Goal: Use online tool/utility: Utilize a website feature to perform a specific function

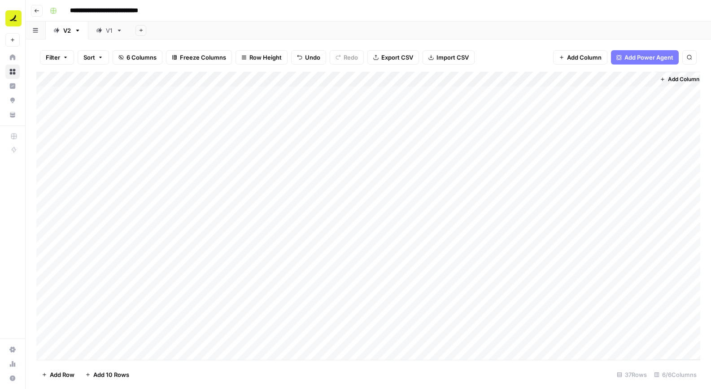
click at [106, 34] on div "V1" at bounding box center [109, 30] width 7 height 9
click at [69, 32] on div "V2" at bounding box center [67, 30] width 8 height 9
click at [531, 230] on div "Add Column" at bounding box center [368, 216] width 664 height 288
click at [533, 249] on div "Add Column" at bounding box center [368, 216] width 664 height 288
click at [533, 262] on div "Add Column" at bounding box center [368, 216] width 664 height 288
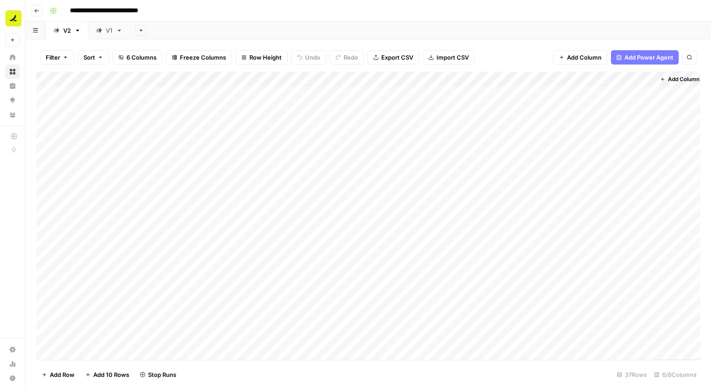
scroll to position [0, 4]
click at [675, 75] on span "Add Column" at bounding box center [679, 79] width 31 height 8
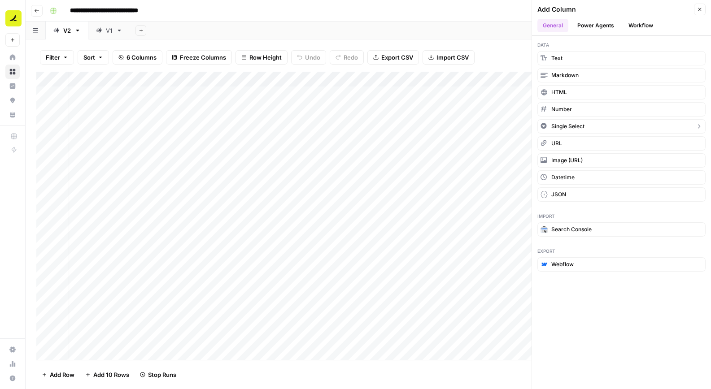
click at [614, 124] on button "Single Select" at bounding box center [621, 126] width 168 height 14
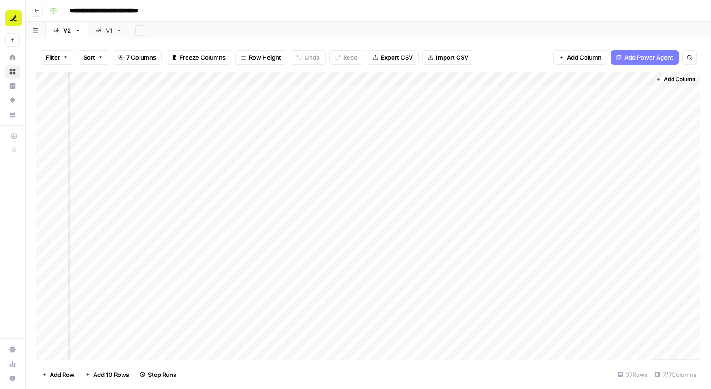
scroll to position [0, 85]
click at [605, 90] on div "Add Column" at bounding box center [368, 216] width 664 height 288
click at [602, 82] on div "Add Column" at bounding box center [368, 216] width 664 height 288
click at [602, 82] on div at bounding box center [609, 81] width 81 height 18
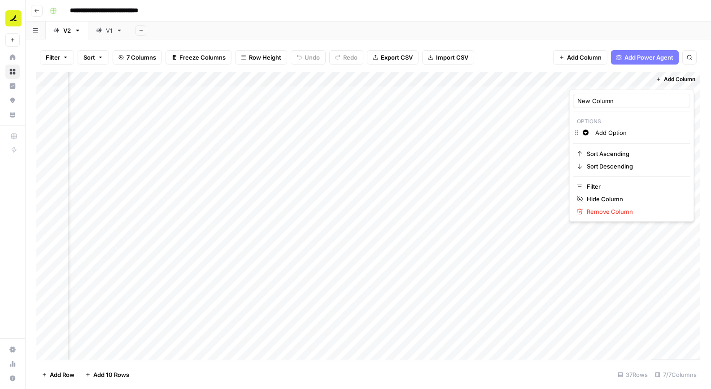
click at [600, 108] on div "New Column" at bounding box center [631, 101] width 117 height 14
click at [600, 108] on div "Add Column" at bounding box center [368, 216] width 664 height 288
click at [597, 82] on div "Add Column" at bounding box center [368, 216] width 664 height 288
click at [597, 82] on div at bounding box center [609, 81] width 81 height 18
click at [595, 97] on input "New Column" at bounding box center [631, 100] width 109 height 9
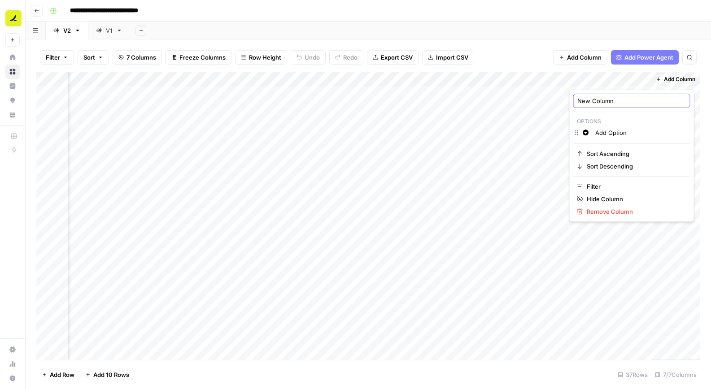
click at [595, 97] on input "New Column" at bounding box center [631, 100] width 109 height 9
click at [581, 99] on input "Used" at bounding box center [631, 100] width 109 height 9
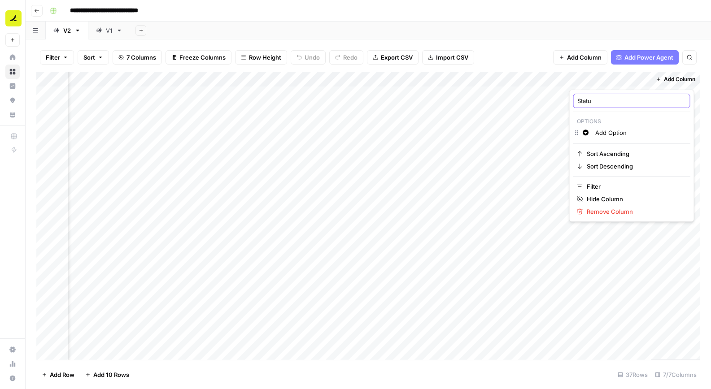
type input "Status"
click at [595, 89] on div "Add Column" at bounding box center [368, 216] width 664 height 288
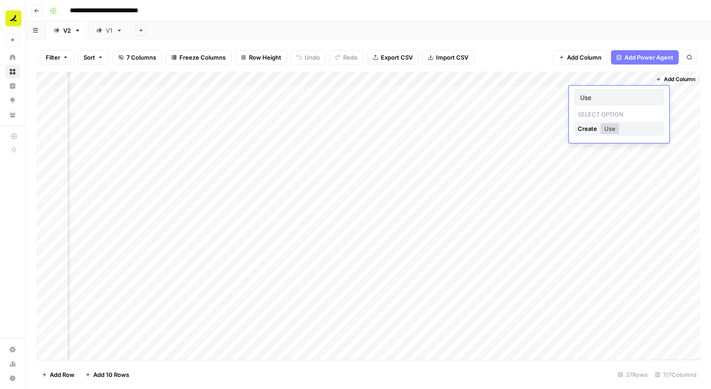
type input "Used"
click at [590, 107] on div "Add Column" at bounding box center [368, 216] width 664 height 288
type input "Reviewed"
click at [611, 121] on div "Add Column" at bounding box center [368, 216] width 664 height 288
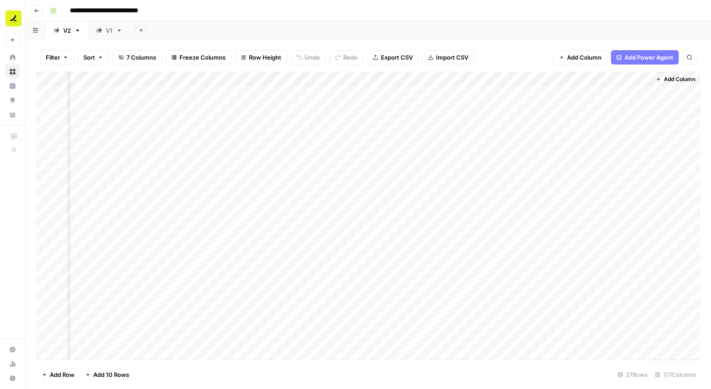
click at [607, 107] on div "Add Column" at bounding box center [368, 216] width 664 height 288
click at [602, 91] on div "Add Column" at bounding box center [368, 216] width 664 height 288
click at [632, 109] on div "Add Column" at bounding box center [368, 216] width 664 height 288
drag, startPoint x: 327, startPoint y: 81, endPoint x: 308, endPoint y: 81, distance: 19.7
click at [308, 81] on div "Add Column" at bounding box center [368, 216] width 664 height 288
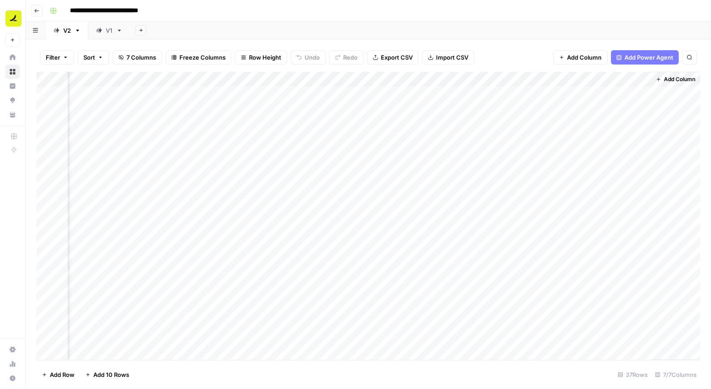
scroll to position [0, 66]
drag, startPoint x: 265, startPoint y: 79, endPoint x: 238, endPoint y: 77, distance: 27.4
click at [238, 77] on div "Add Column" at bounding box center [368, 216] width 664 height 288
drag, startPoint x: 264, startPoint y: 80, endPoint x: 274, endPoint y: 80, distance: 10.3
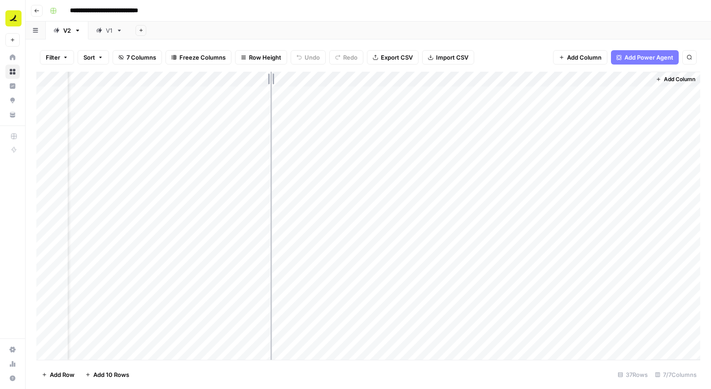
click at [274, 80] on div "Add Column" at bounding box center [368, 216] width 664 height 288
click at [271, 77] on div "Add Column" at bounding box center [368, 216] width 664 height 288
click at [228, 97] on div "Add Column" at bounding box center [368, 216] width 664 height 288
click at [629, 97] on div "Add Column" at bounding box center [368, 216] width 664 height 288
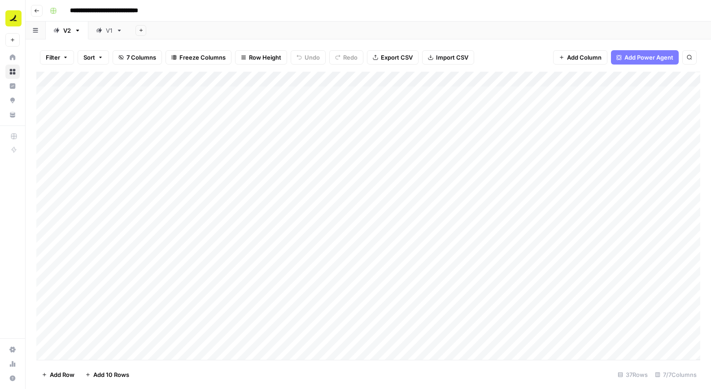
click at [629, 108] on div "Add Column" at bounding box center [368, 216] width 664 height 288
